Goal: Task Accomplishment & Management: Complete application form

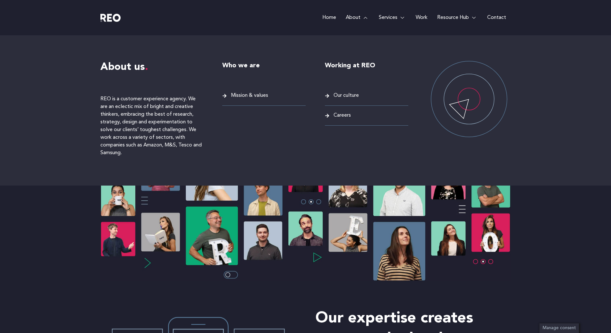
click at [340, 116] on span "Careers" at bounding box center [341, 115] width 19 height 9
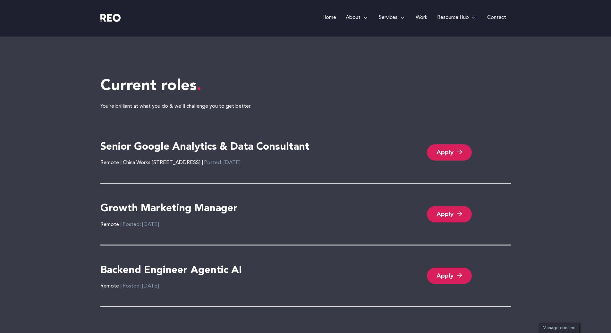
scroll to position [1333, 0]
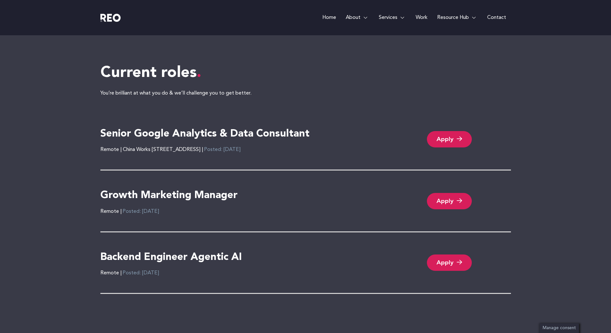
click at [443, 139] on link "Apply" at bounding box center [449, 139] width 45 height 16
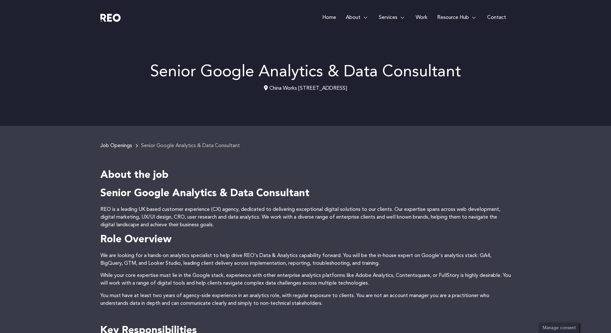
click at [189, 176] on h4 "About the job" at bounding box center [305, 175] width 410 height 13
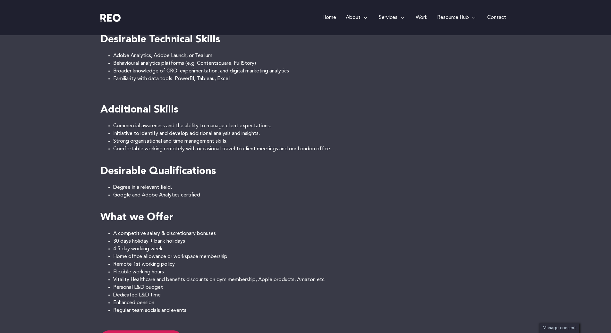
scroll to position [462, 0]
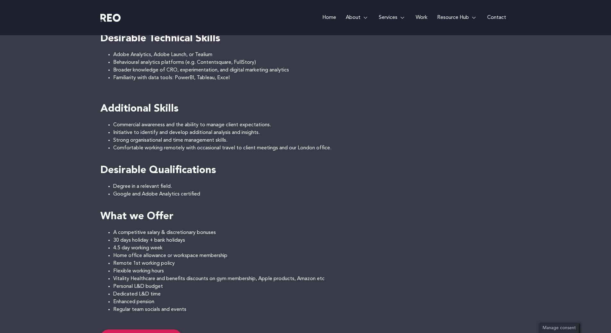
click at [197, 187] on li "Degree in a relevant field." at bounding box center [311, 187] width 397 height 8
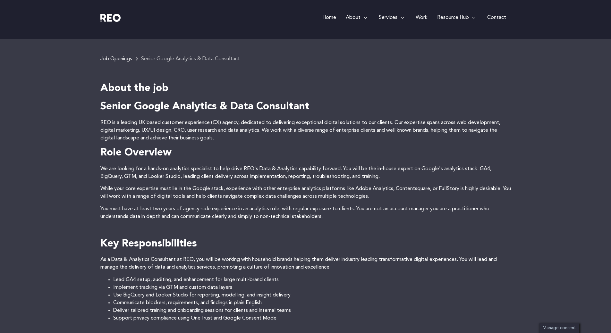
scroll to position [0, 0]
